Goal: Information Seeking & Learning: Find contact information

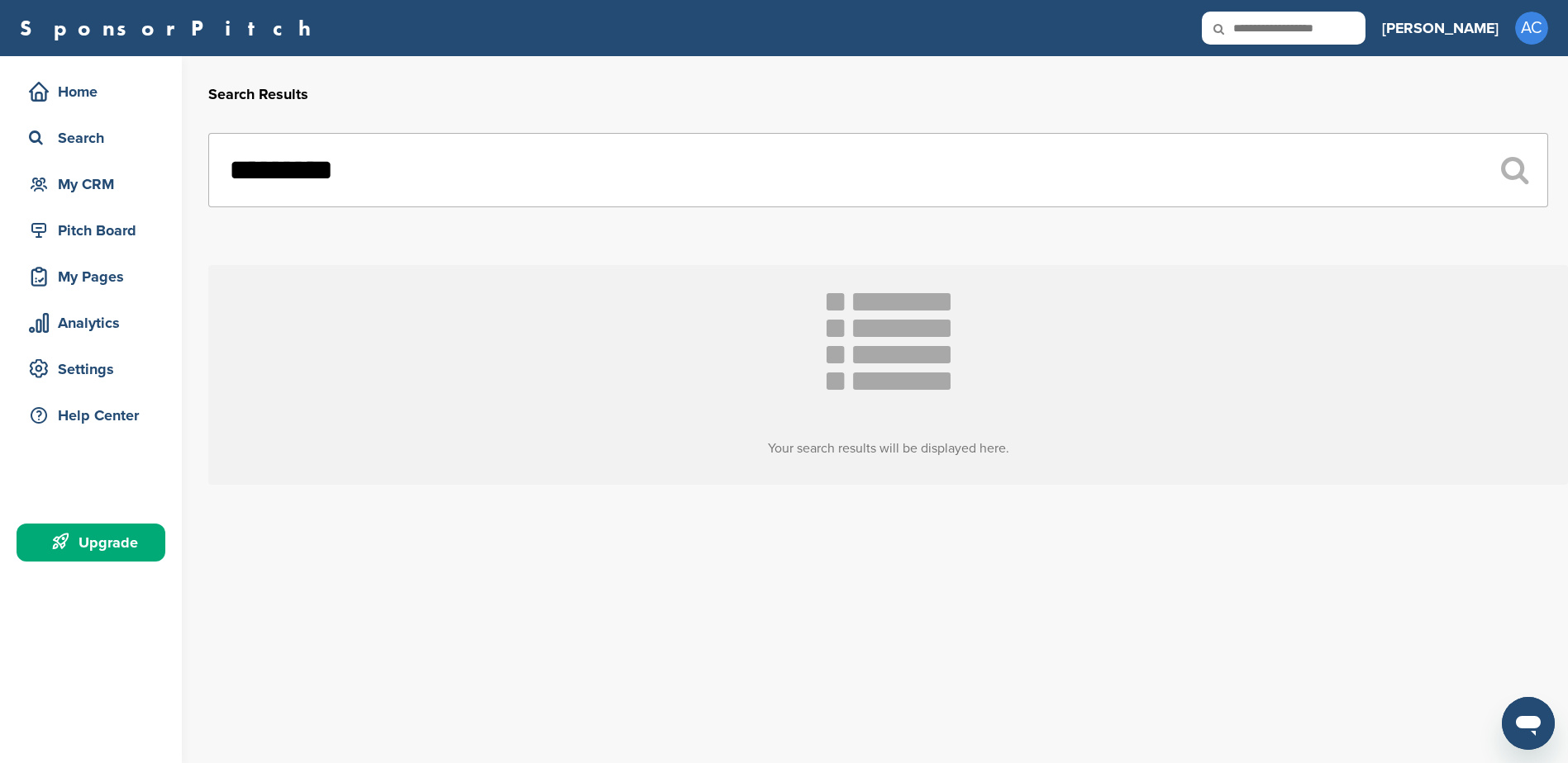
drag, startPoint x: 429, startPoint y: 185, endPoint x: 255, endPoint y: 102, distance: 192.8
click at [175, 158] on div "Home Search My CRM Pitch Board My Pages Analytics Settings Help Center Upgrade …" at bounding box center [784, 410] width 1568 height 707
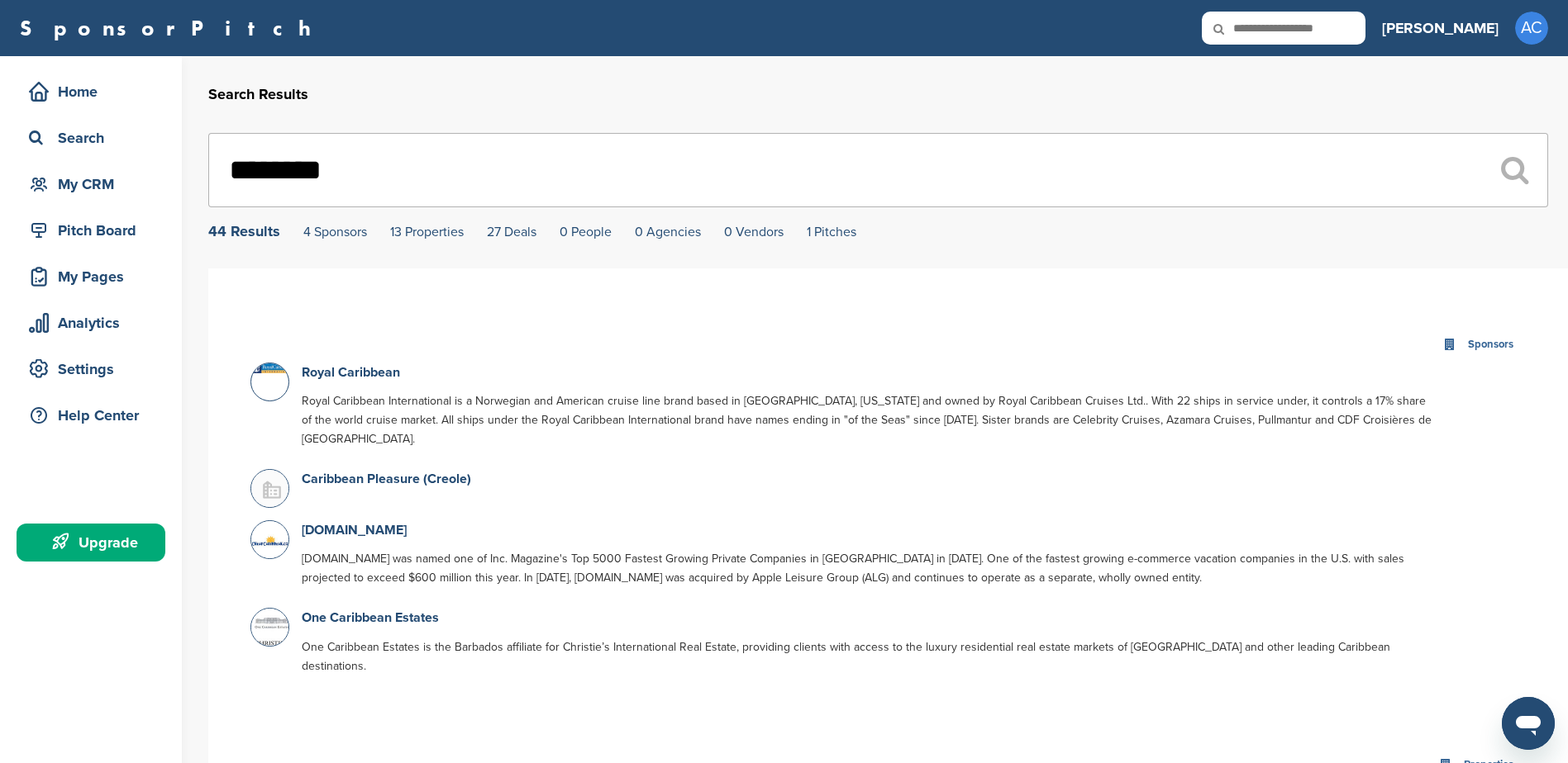
type input "********"
click at [1509, 168] on icon at bounding box center [1515, 170] width 27 height 30
drag, startPoint x: 344, startPoint y: 153, endPoint x: 236, endPoint y: 153, distance: 108.0
click at [236, 153] on input "********" at bounding box center [878, 170] width 1340 height 74
click at [93, 116] on div "Home Search My CRM" at bounding box center [91, 138] width 149 height 131
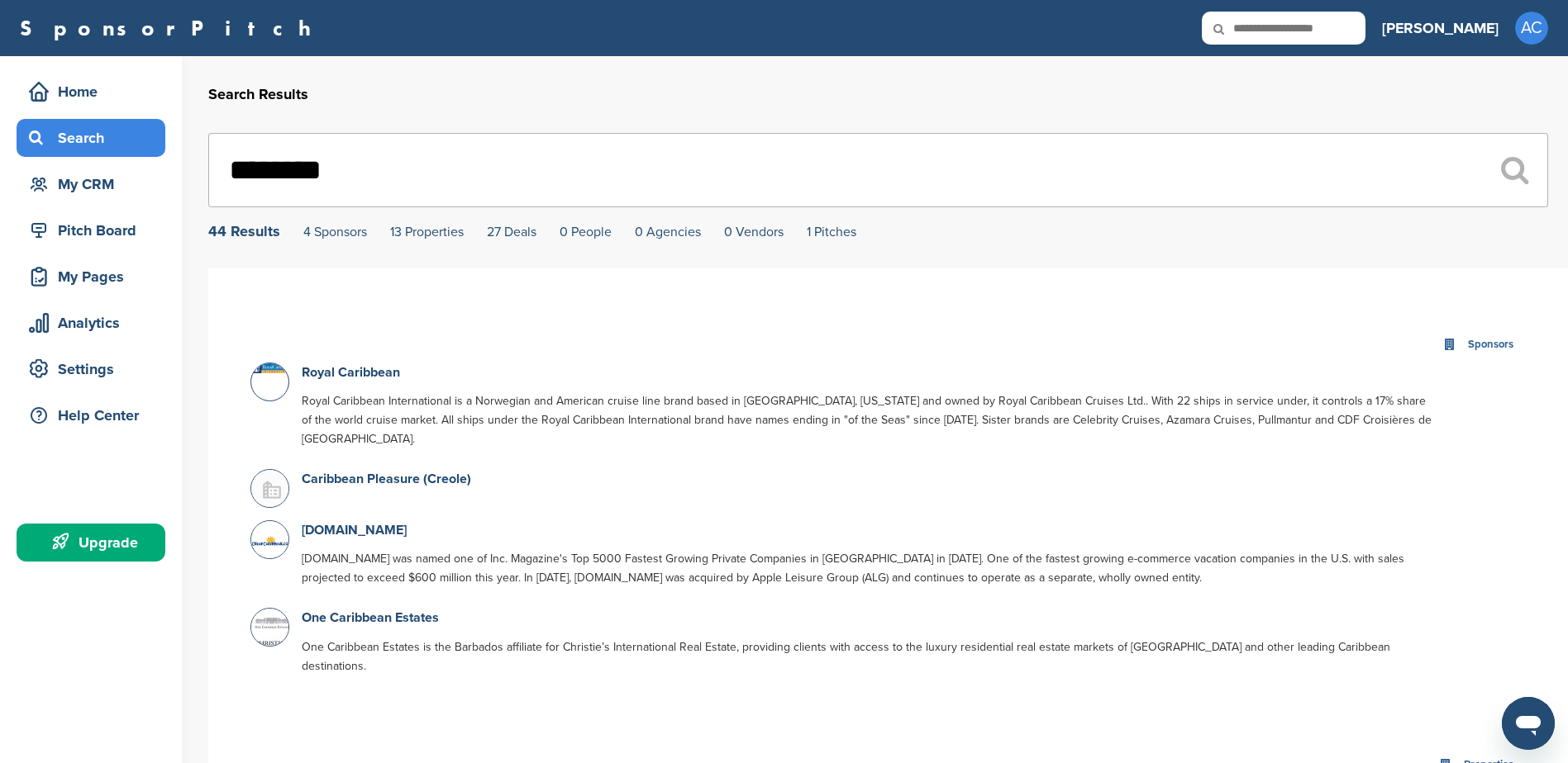
click at [62, 154] on div "Search" at bounding box center [91, 138] width 149 height 38
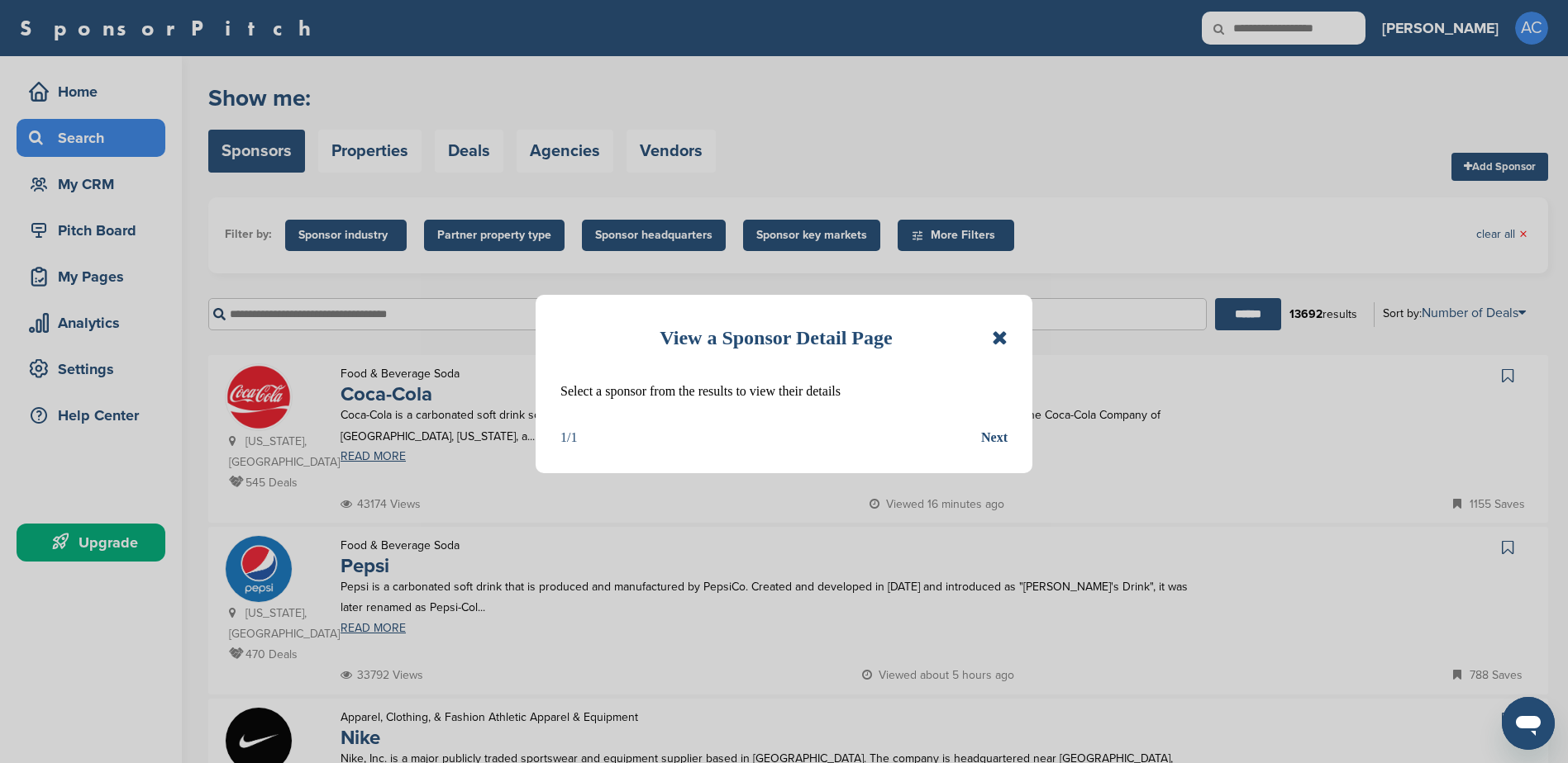
click at [1003, 338] on icon at bounding box center [999, 337] width 15 height 20
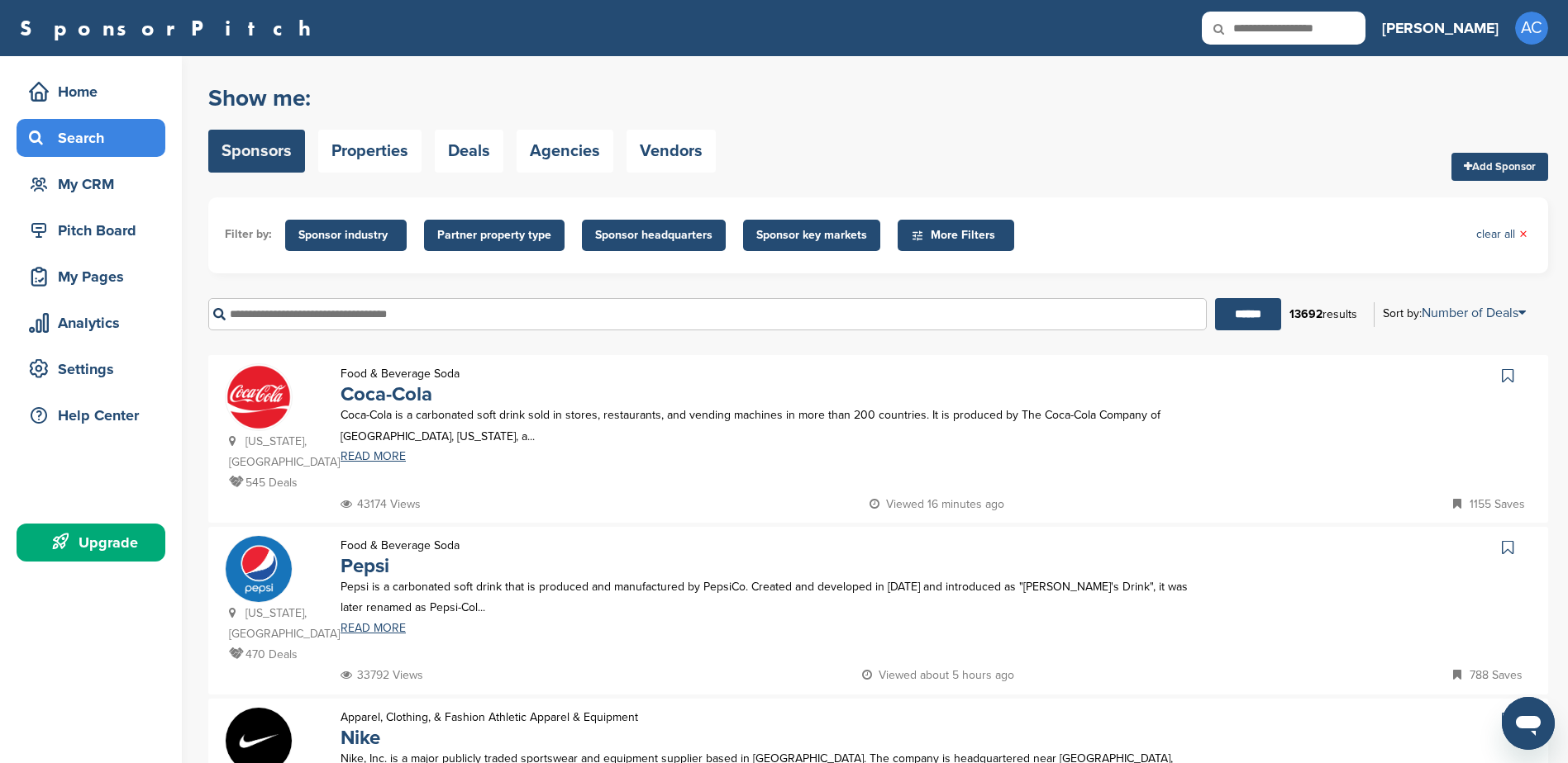
click at [355, 312] on input "text" at bounding box center [708, 314] width 999 height 32
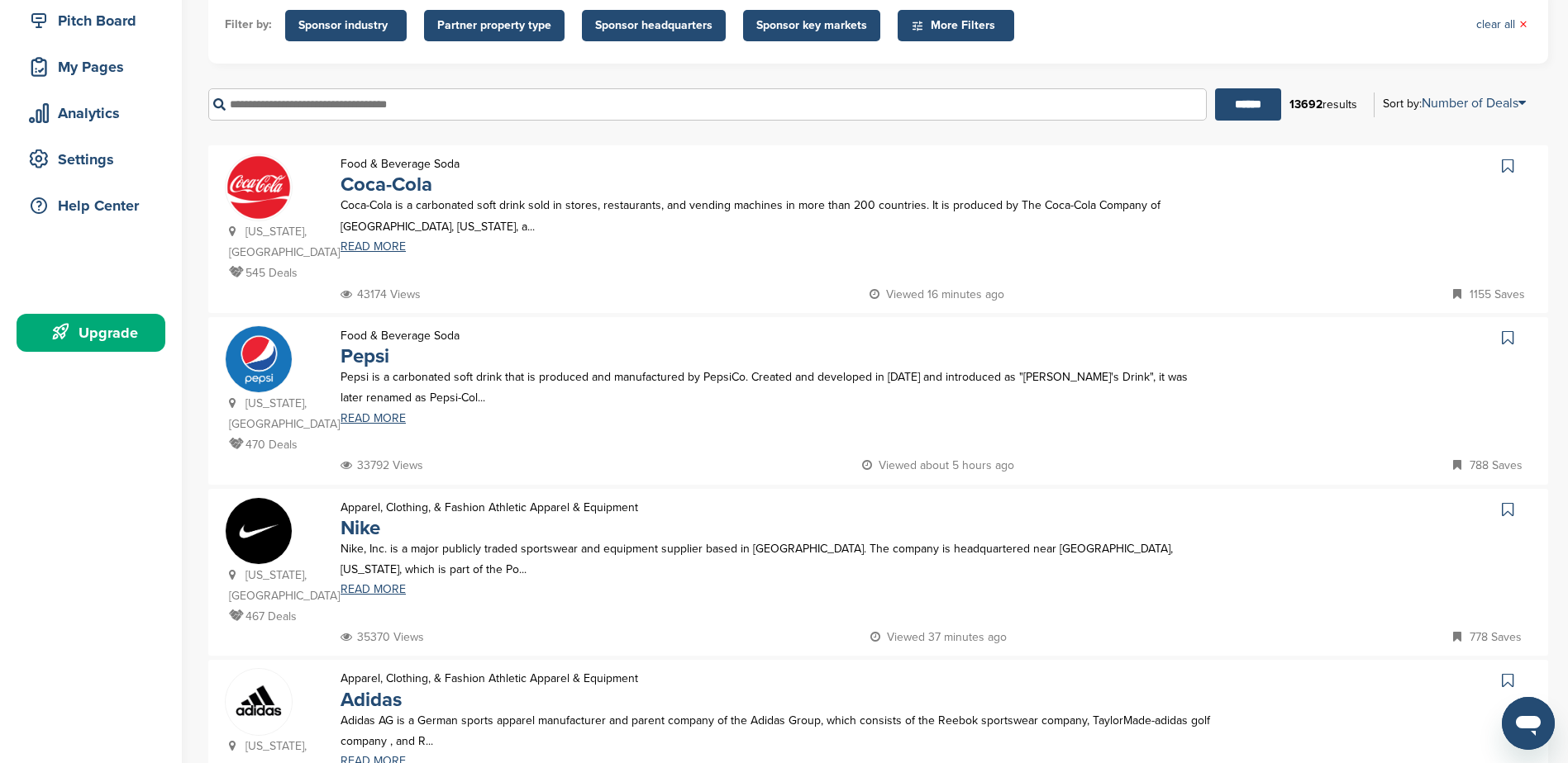
scroll to position [248, 0]
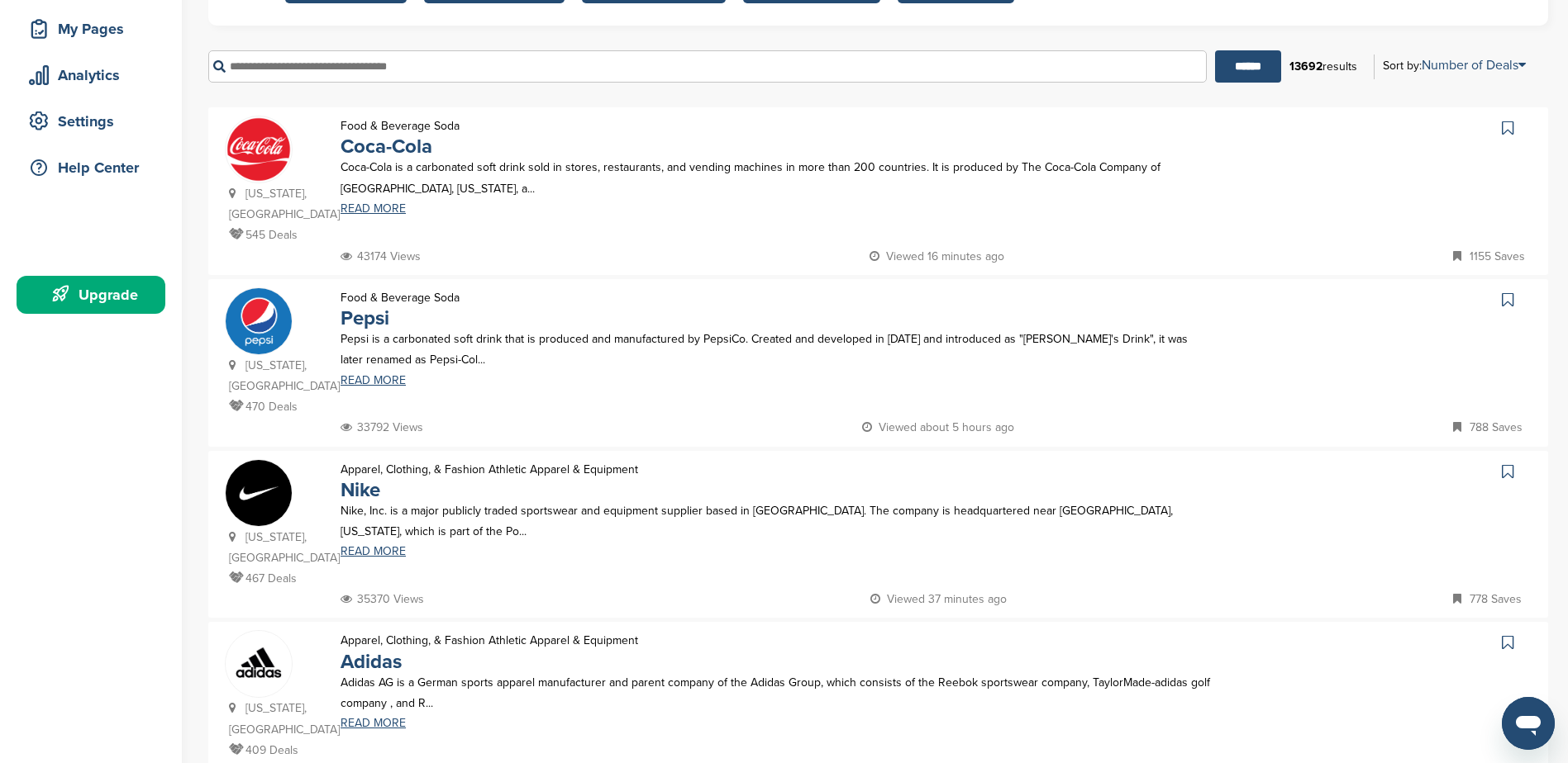
click at [1505, 126] on icon at bounding box center [1508, 127] width 12 height 16
click at [1513, 287] on link at bounding box center [1510, 299] width 24 height 25
click at [1505, 463] on icon at bounding box center [1508, 471] width 12 height 16
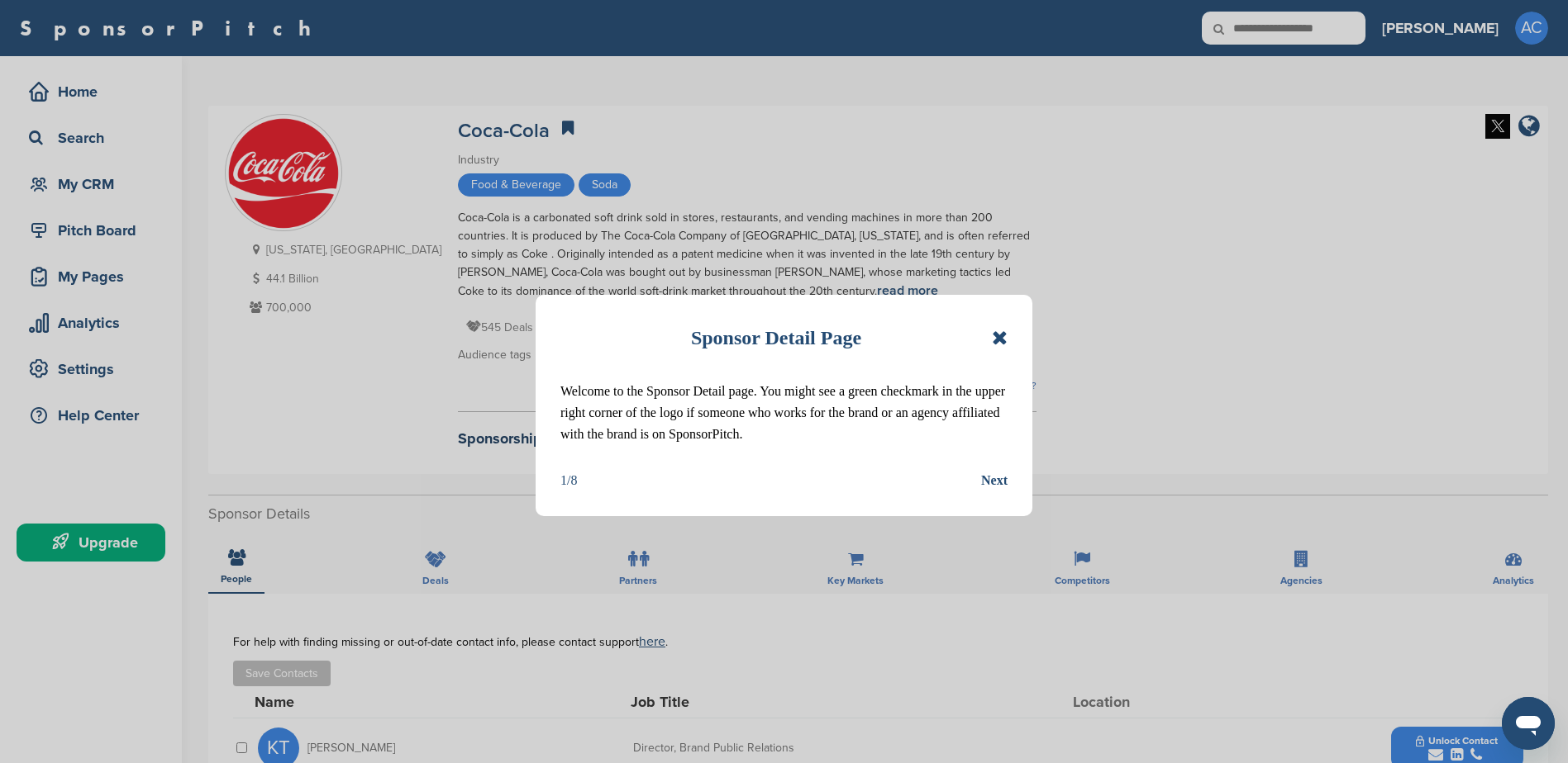
click at [995, 340] on icon at bounding box center [999, 337] width 15 height 20
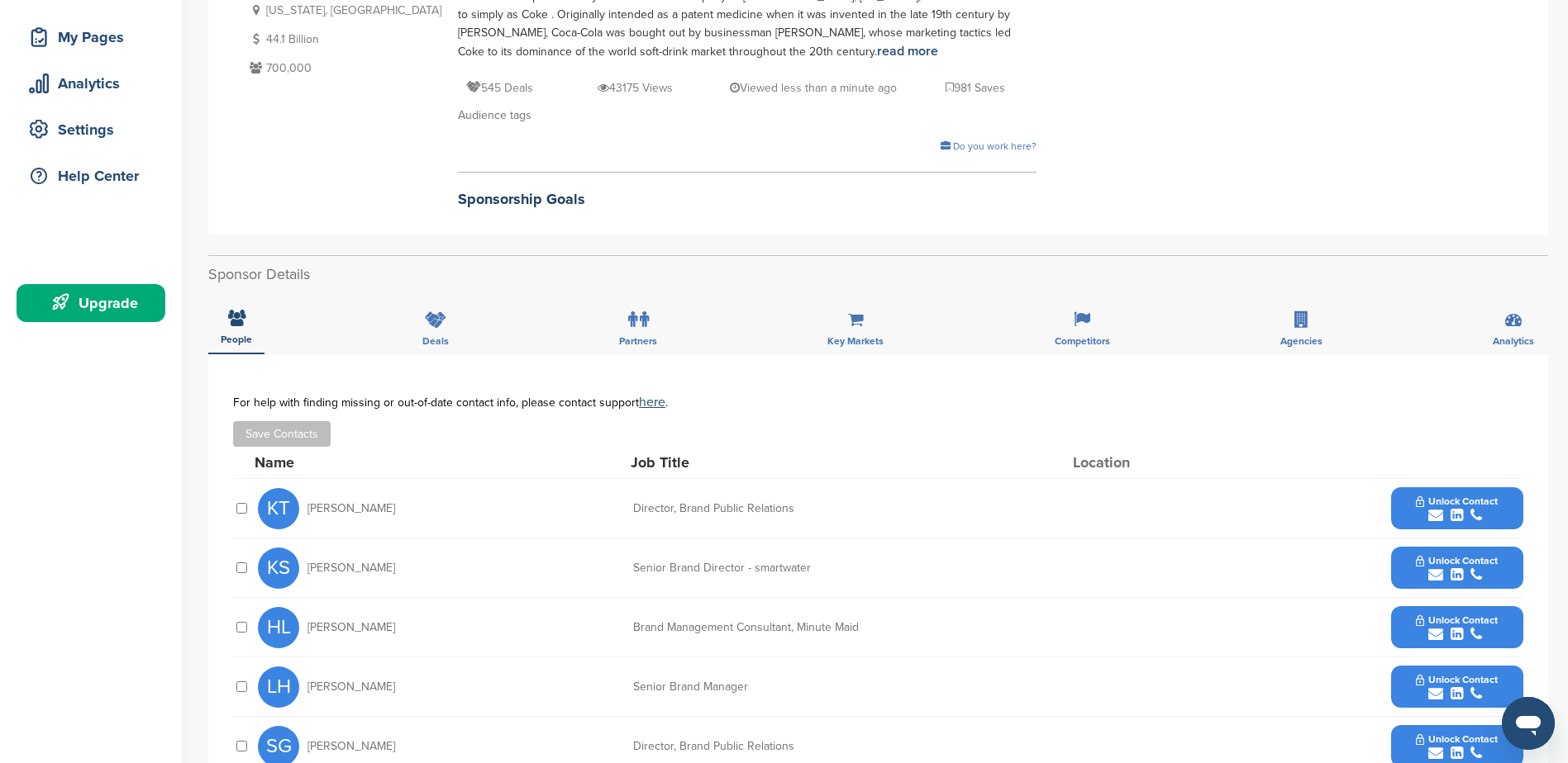
scroll to position [248, 0]
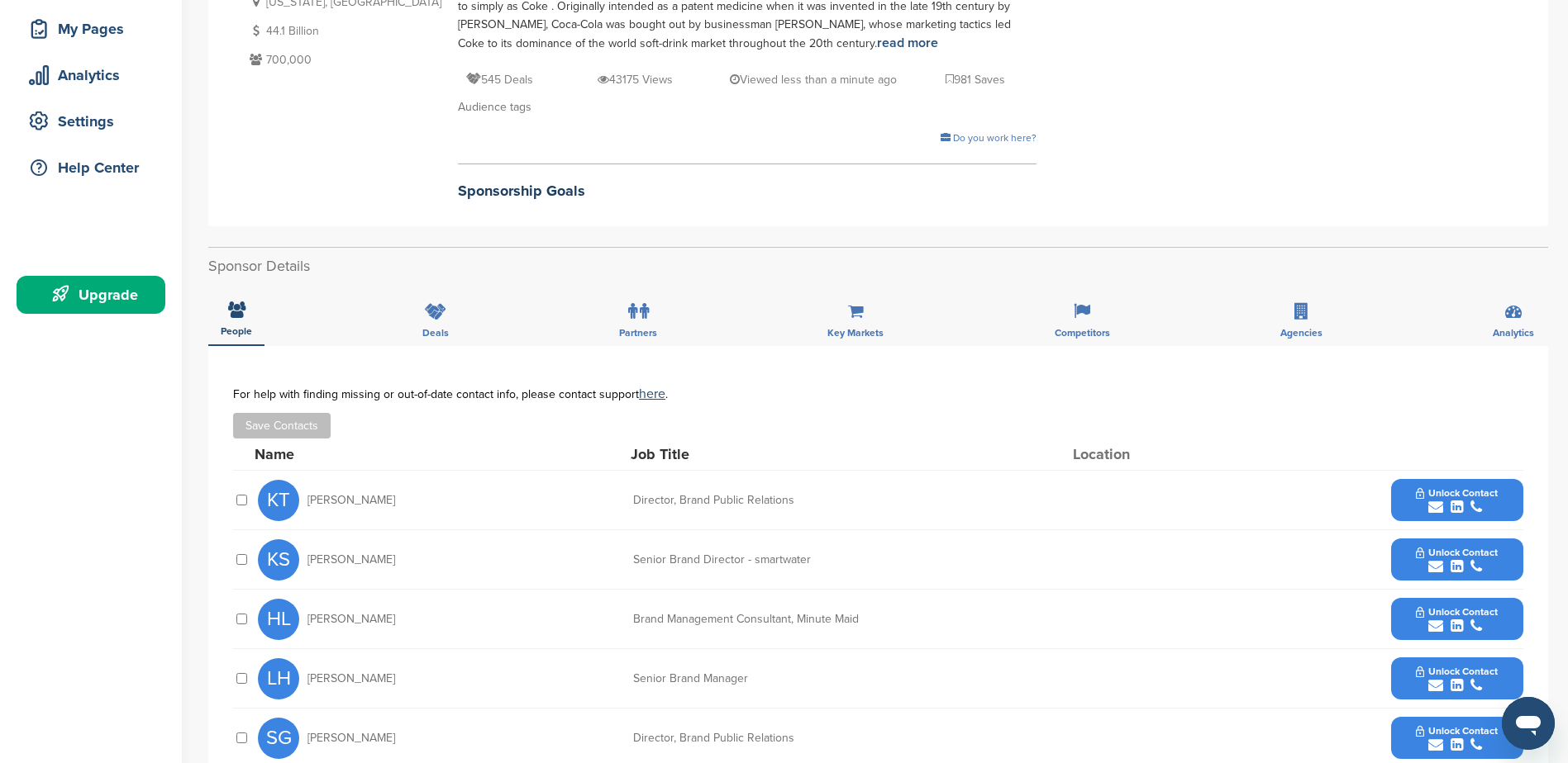
click at [458, 199] on h2 "Sponsorship Goals" at bounding box center [747, 191] width 579 height 22
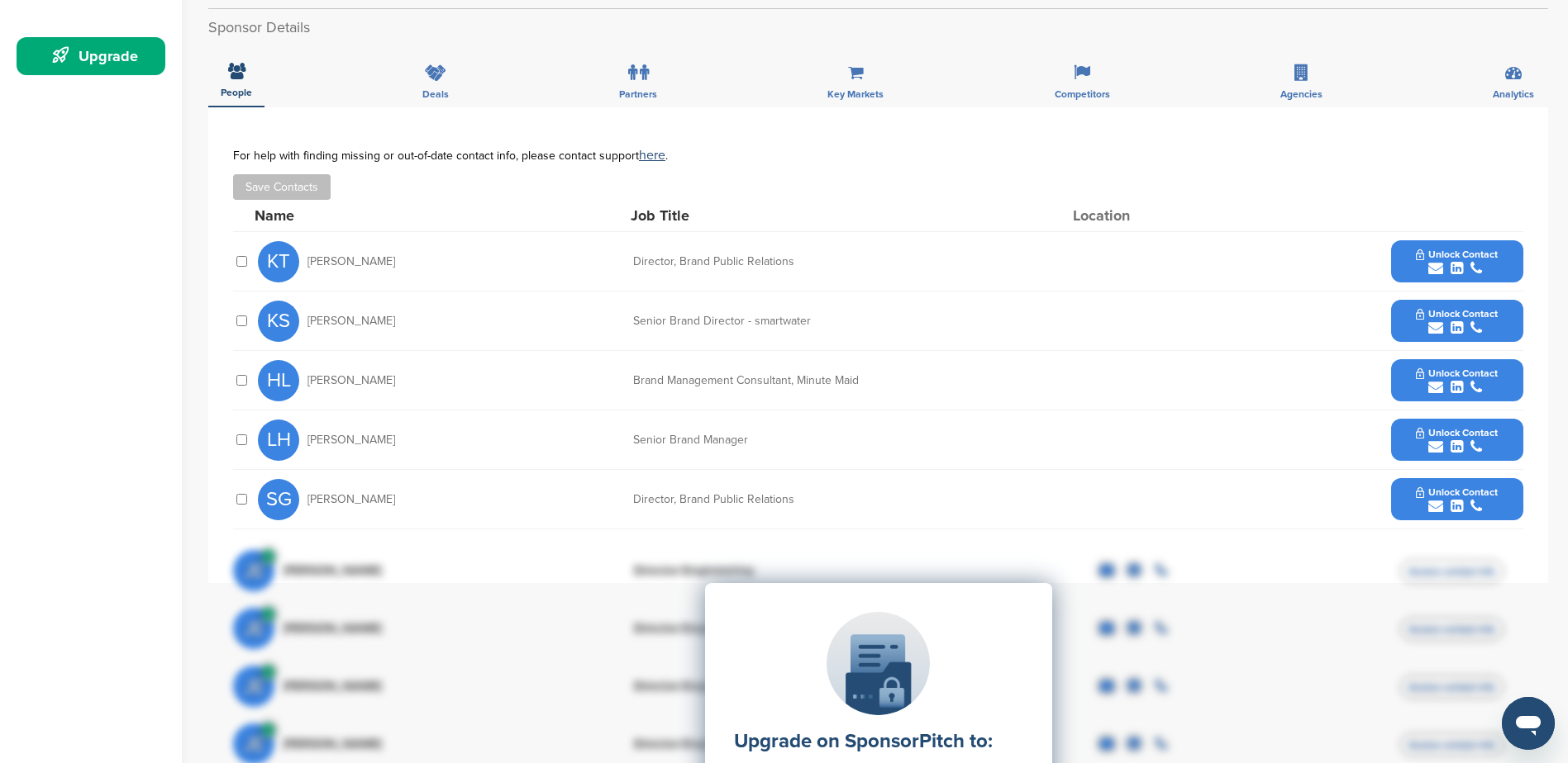
scroll to position [496, 0]
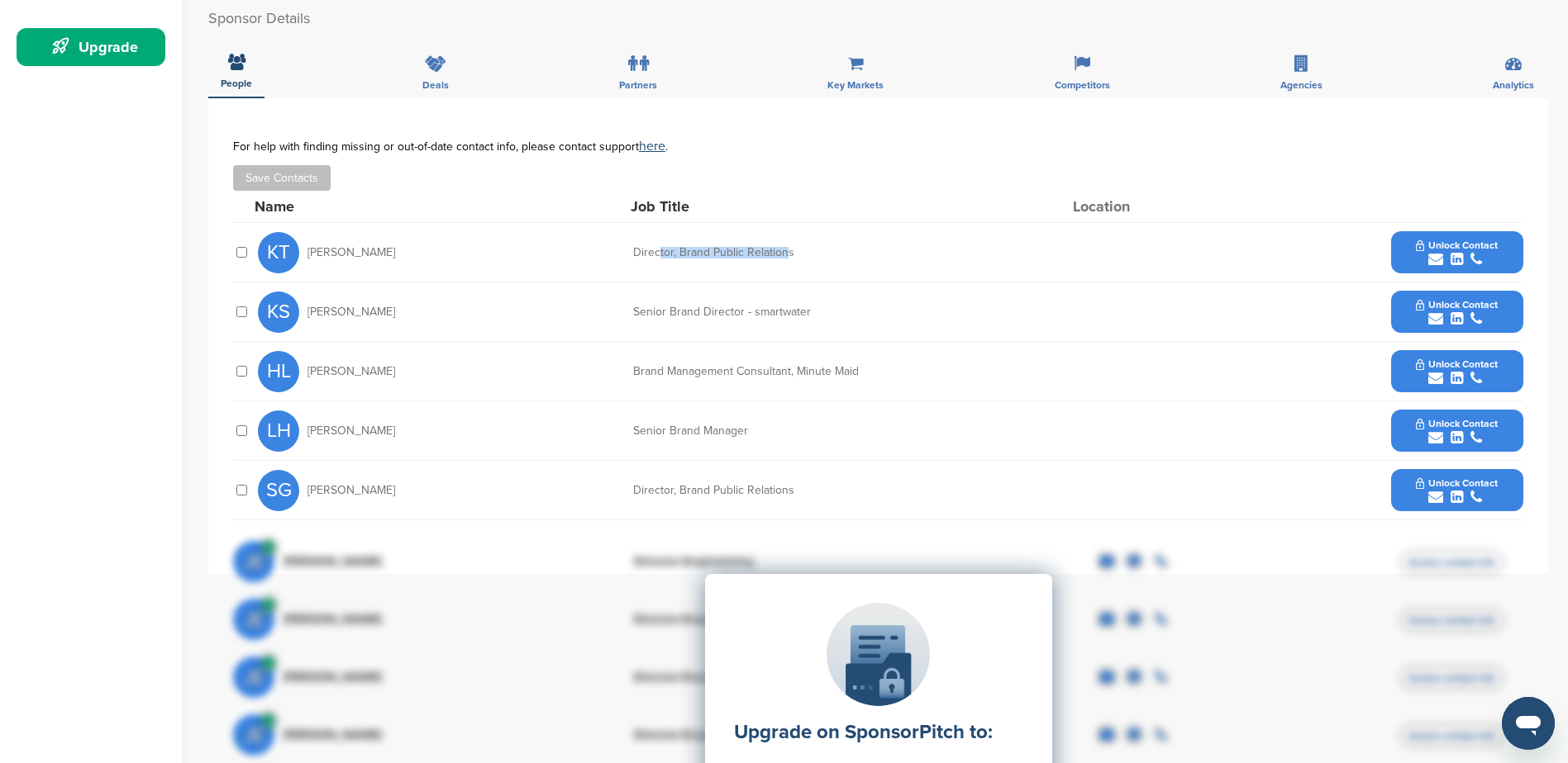
drag, startPoint x: 658, startPoint y: 252, endPoint x: 784, endPoint y: 252, distance: 126.0
click at [784, 252] on div "Director, Brand Public Relations" at bounding box center [757, 253] width 248 height 12
drag, startPoint x: 784, startPoint y: 252, endPoint x: 727, endPoint y: 259, distance: 57.4
click at [727, 259] on div "KT Krista Tietjen Director, Brand Public Relations Unlock Contact" at bounding box center [891, 252] width 1265 height 59
drag, startPoint x: 660, startPoint y: 315, endPoint x: 805, endPoint y: 306, distance: 145.3
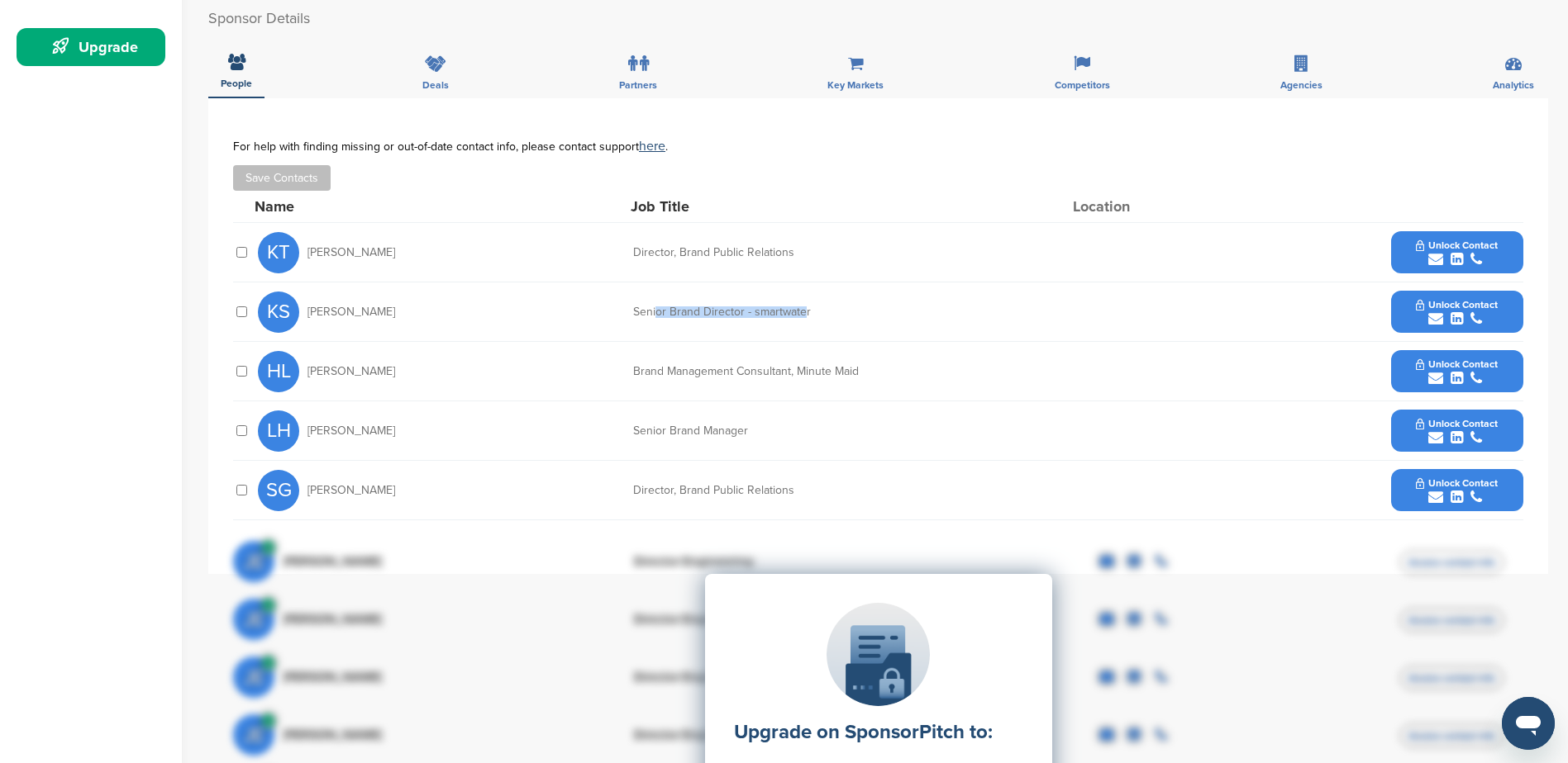
click at [805, 307] on div "Senior Brand Director - smartwater" at bounding box center [757, 313] width 248 height 12
drag, startPoint x: 805, startPoint y: 306, endPoint x: 714, endPoint y: 371, distance: 111.8
click at [714, 371] on div "Brand Management Consultant, Minute Maid" at bounding box center [757, 372] width 248 height 12
drag, startPoint x: 640, startPoint y: 370, endPoint x: 787, endPoint y: 367, distance: 147.0
click at [787, 367] on div "Brand Management Consultant, Minute Maid" at bounding box center [757, 372] width 248 height 12
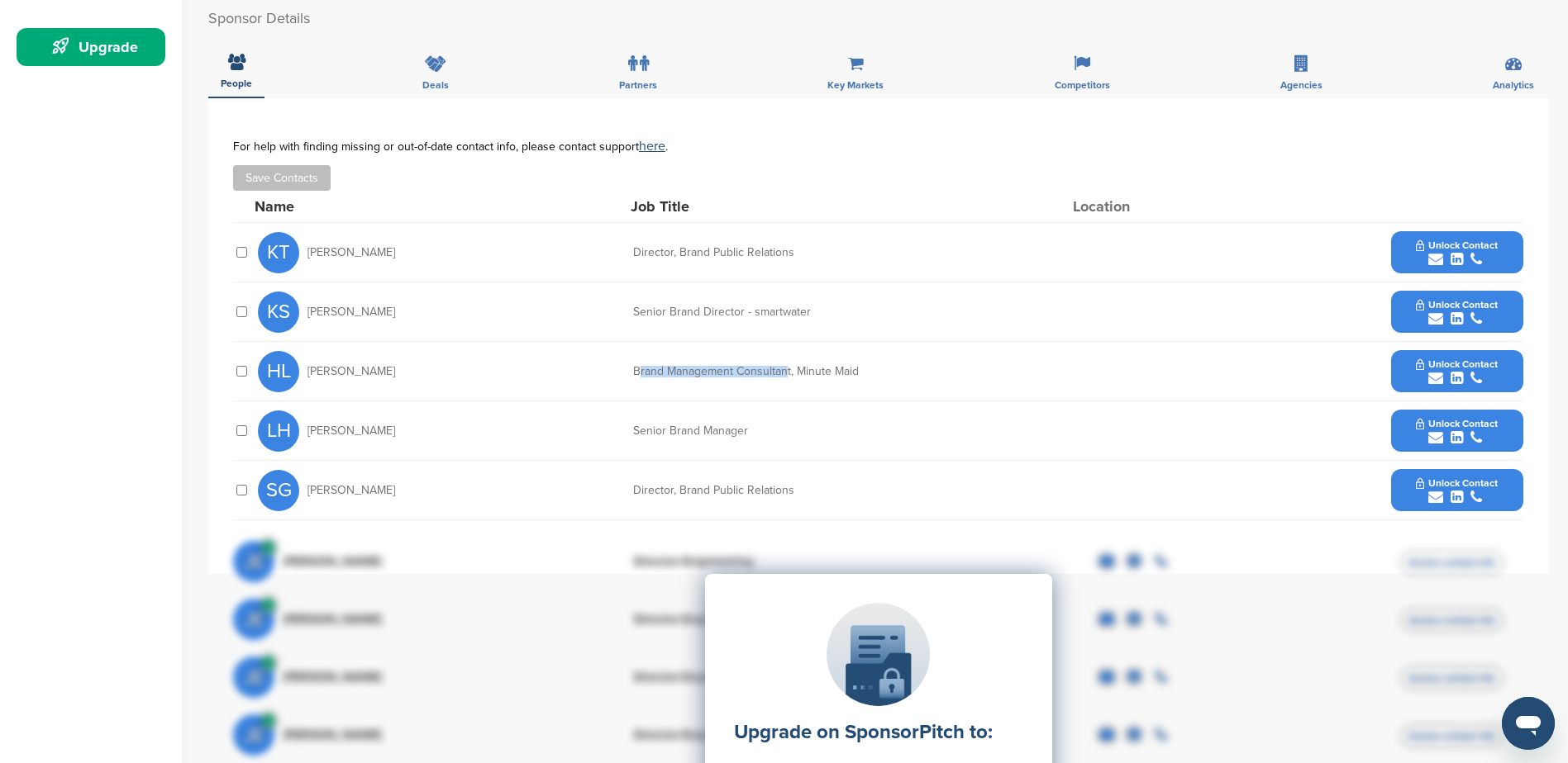
drag, startPoint x: 787, startPoint y: 367, endPoint x: 698, endPoint y: 385, distance: 90.8
click at [698, 385] on div "HL Hanna Lewis Brand Management Consultant, Minute Maid Unlock Contact" at bounding box center [891, 371] width 1265 height 59
click at [1465, 314] on div "submit" at bounding box center [1457, 319] width 82 height 15
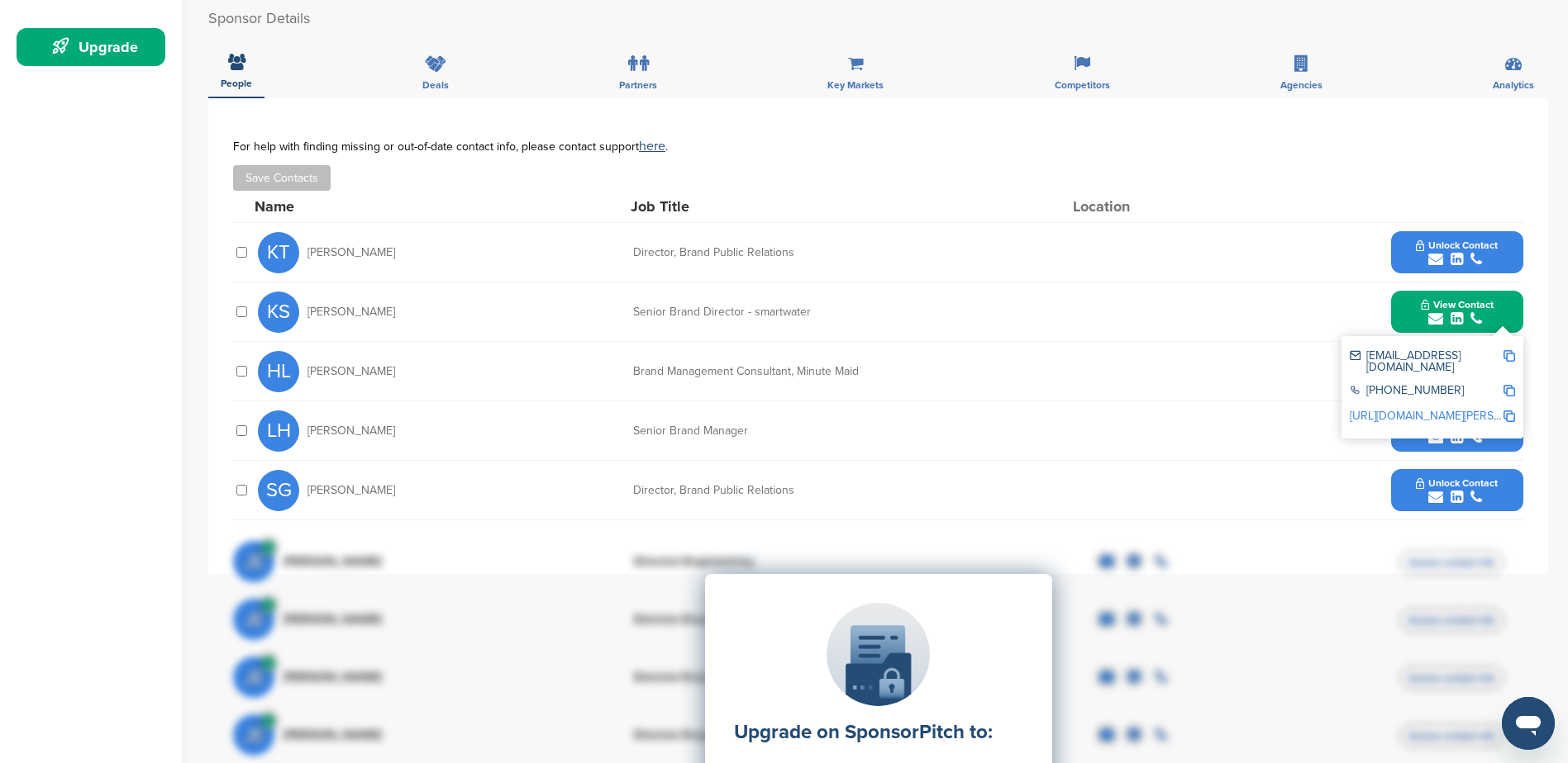
click at [1514, 355] on img at bounding box center [1510, 356] width 12 height 12
drag, startPoint x: 681, startPoint y: 368, endPoint x: 869, endPoint y: 373, distance: 188.1
click at [869, 373] on div "Brand Management Consultant, Minute Maid" at bounding box center [757, 372] width 248 height 12
drag, startPoint x: 869, startPoint y: 373, endPoint x: 805, endPoint y: 369, distance: 64.1
click at [805, 369] on div "Brand Management Consultant, Minute Maid" at bounding box center [757, 372] width 248 height 12
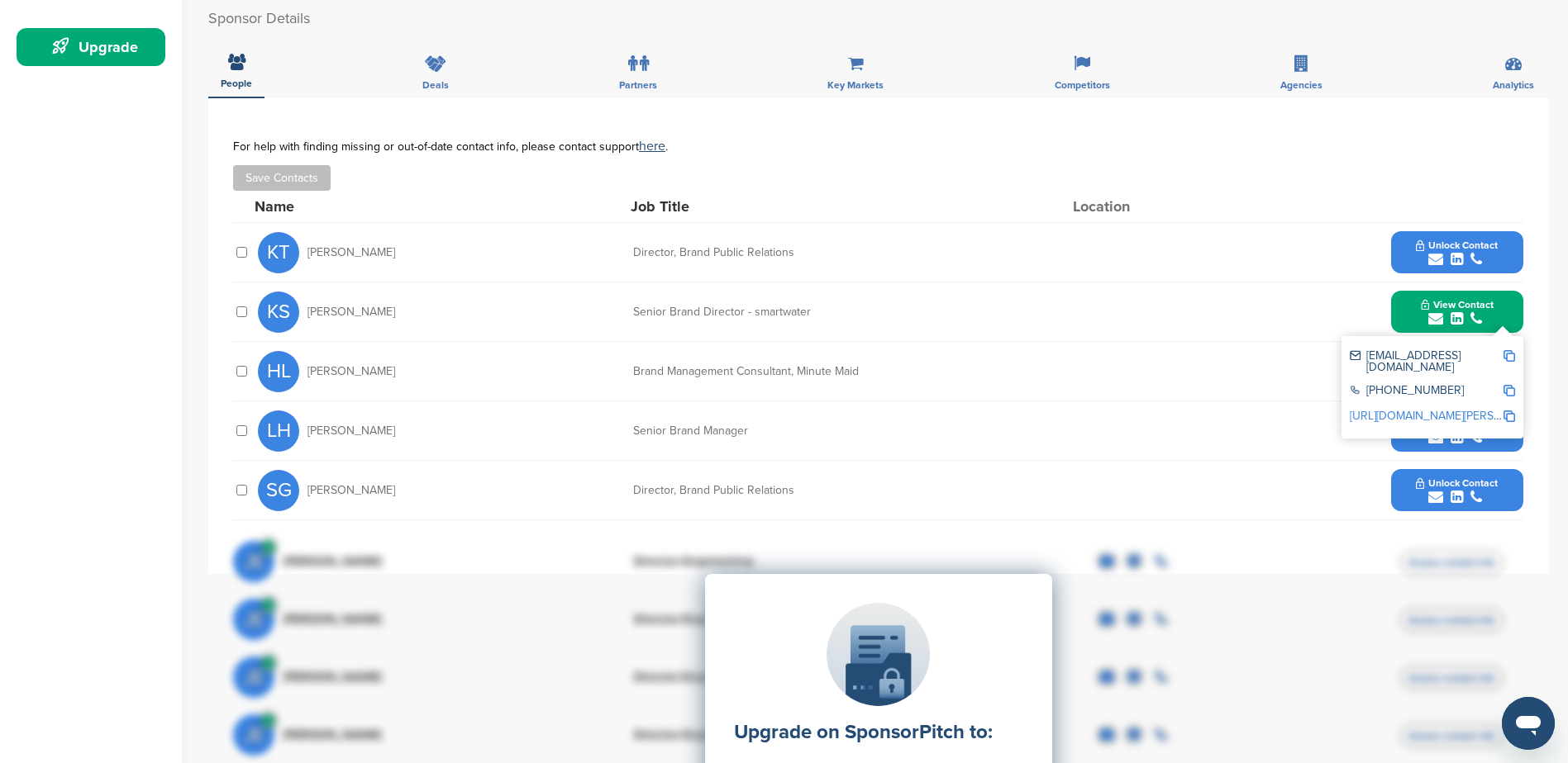
click at [1373, 158] on div "For help with finding missing or out-of-date contact info, please contact suppo…" at bounding box center [878, 165] width 1290 height 51
click at [1551, 332] on div "Sponsor Detail Page Welcome to the Sponsor Detail page. You might see a green c…" at bounding box center [888, 408] width 1359 height 1695
click at [1458, 311] on icon "submit" at bounding box center [1457, 318] width 13 height 15
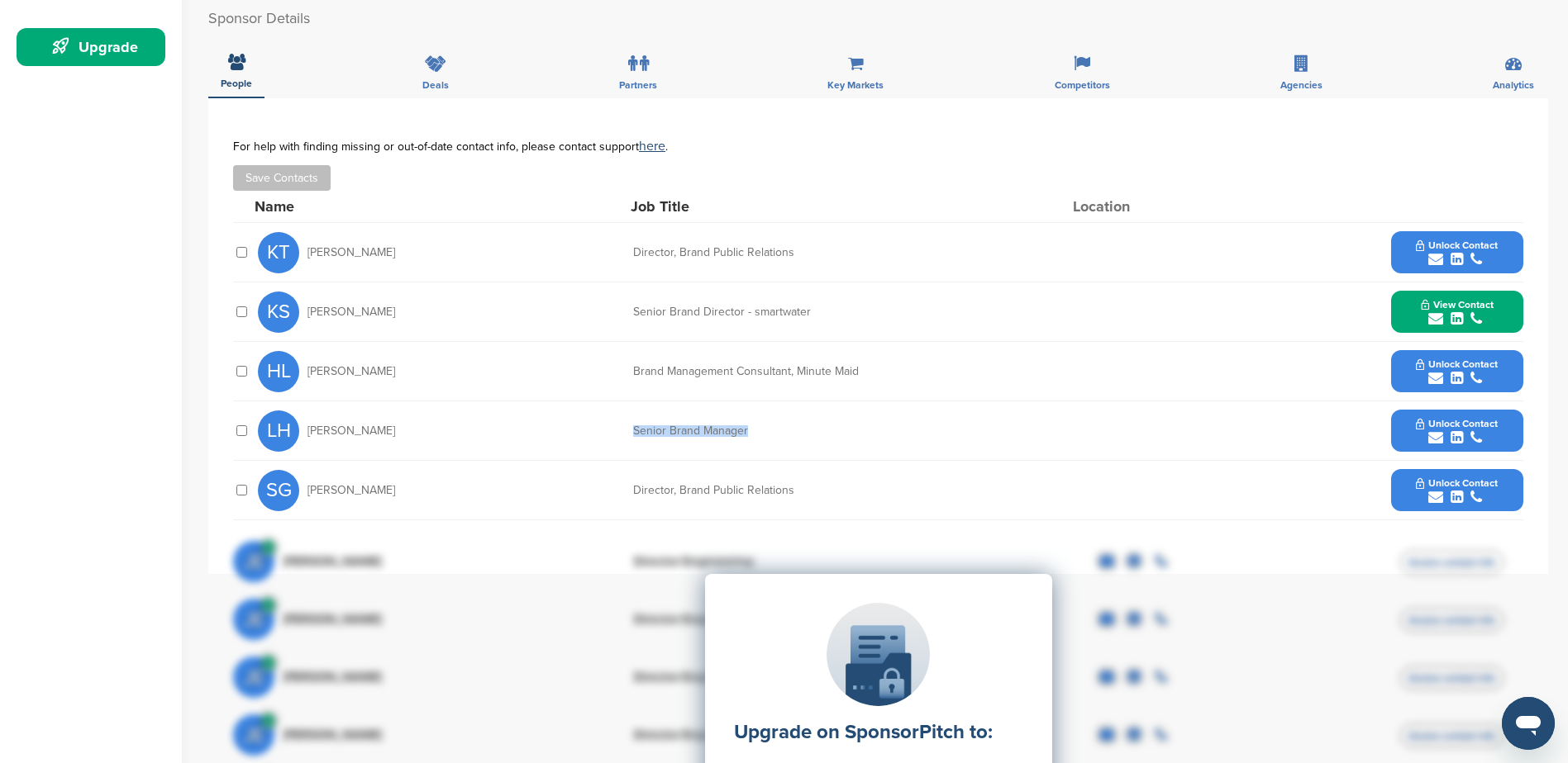
drag, startPoint x: 626, startPoint y: 429, endPoint x: 775, endPoint y: 427, distance: 149.0
click at [775, 427] on div "LH Lauren Hamlett Senior Brand Manager Unlock Contact" at bounding box center [891, 431] width 1265 height 59
drag, startPoint x: 775, startPoint y: 427, endPoint x: 816, endPoint y: 487, distance: 72.7
click at [816, 487] on div "Director, Brand Public Relations" at bounding box center [757, 491] width 248 height 12
drag, startPoint x: 816, startPoint y: 487, endPoint x: 726, endPoint y: 494, distance: 90.3
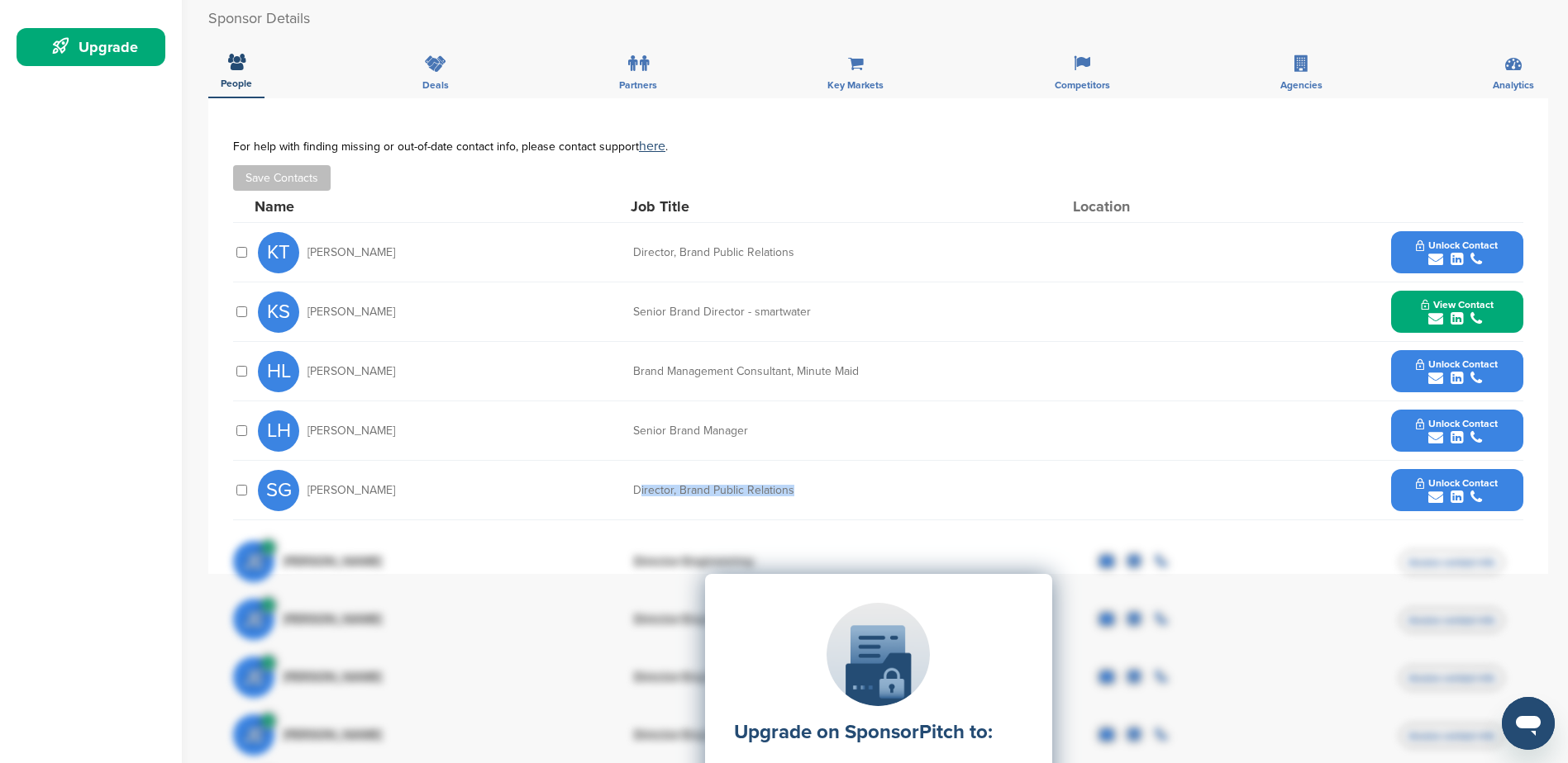
click at [726, 494] on div "Director, Brand Public Relations" at bounding box center [757, 491] width 248 height 12
